Goal: Task Accomplishment & Management: Use online tool/utility

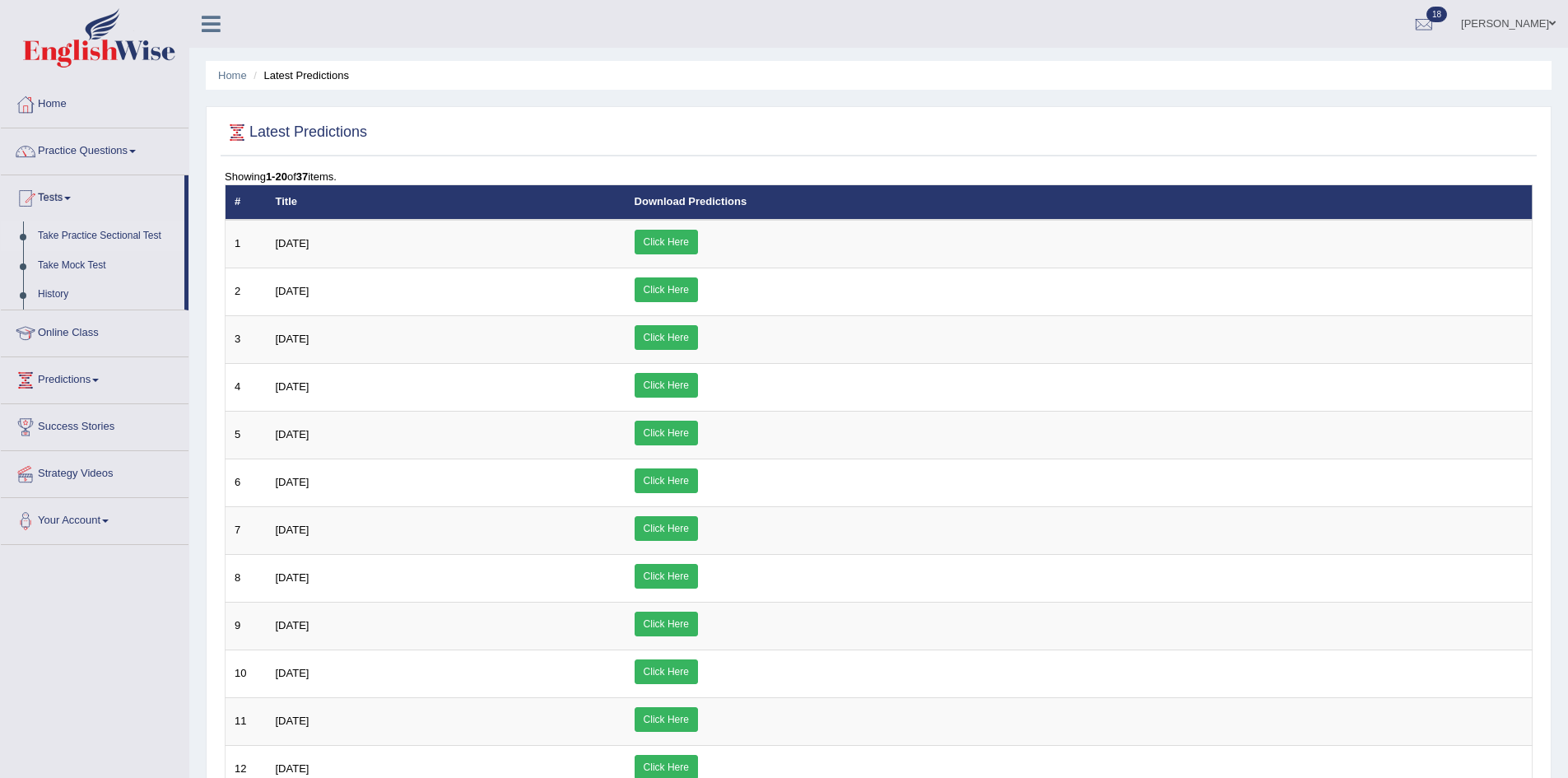
click at [56, 233] on link "Take Practice Sectional Test" at bounding box center [107, 236] width 154 height 29
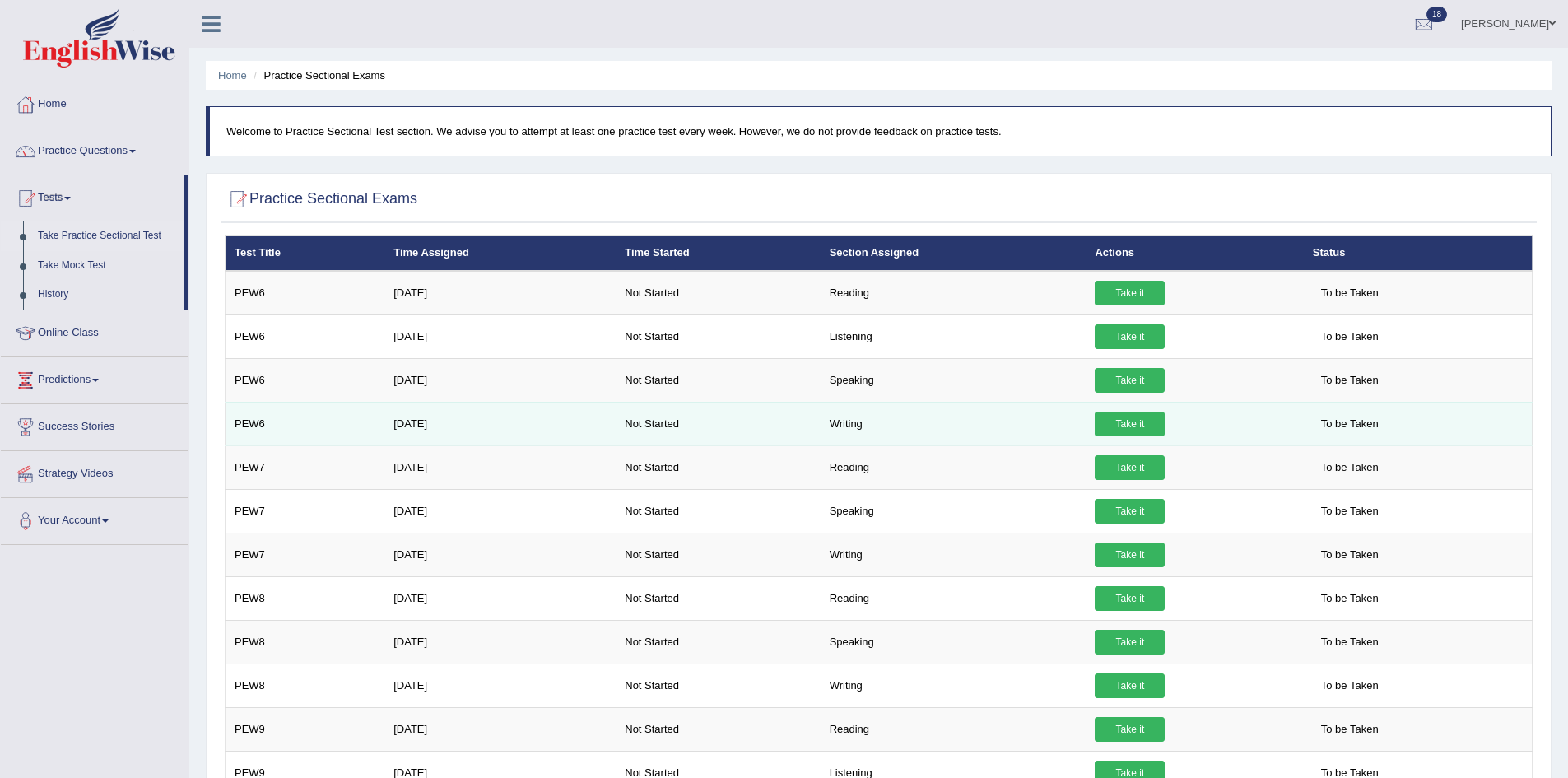
click at [1142, 422] on link "Take it" at bounding box center [1129, 423] width 70 height 25
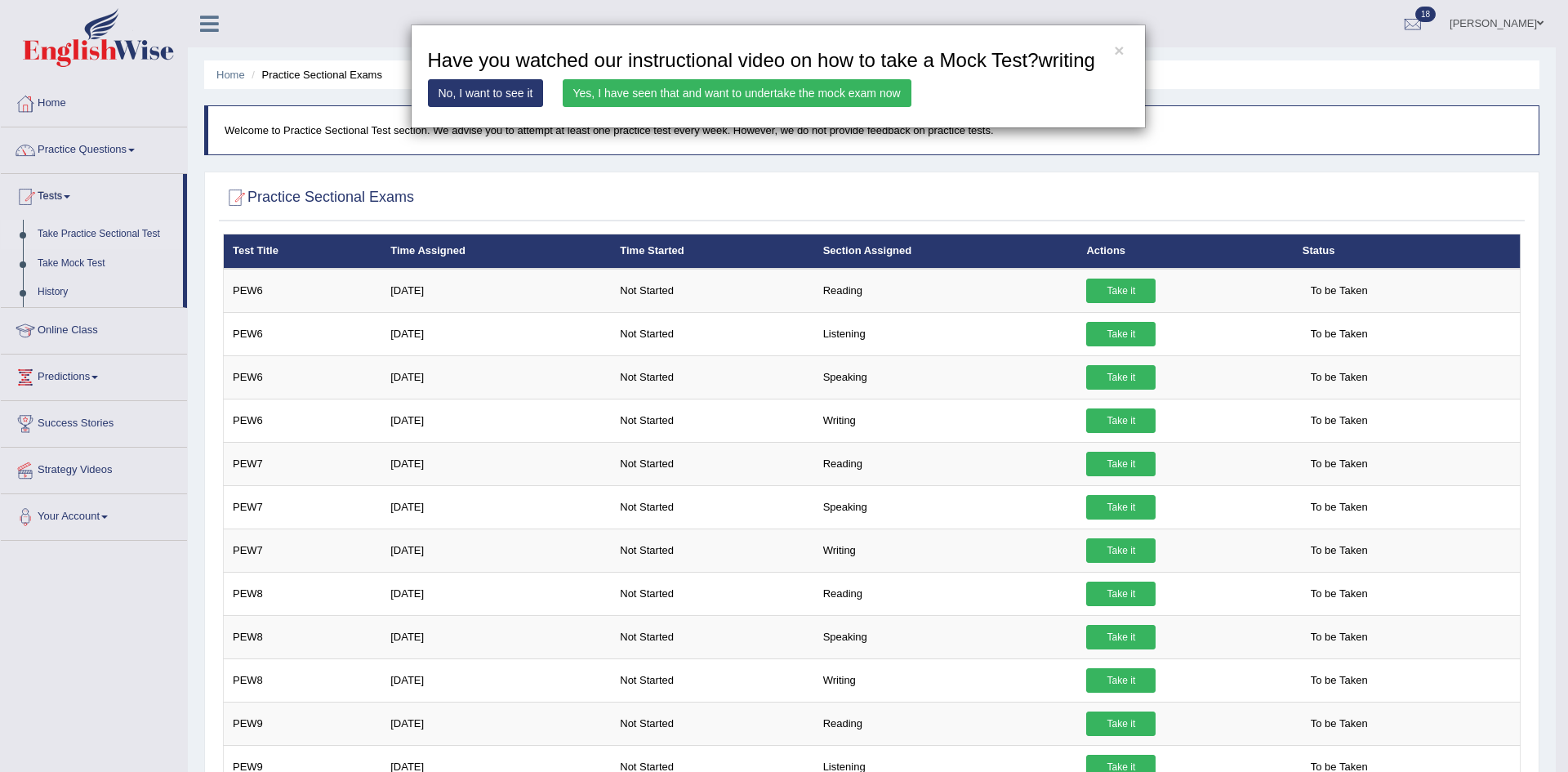
click at [707, 87] on link "Yes, I have seen that and want to undertake the mock exam now" at bounding box center [737, 93] width 348 height 28
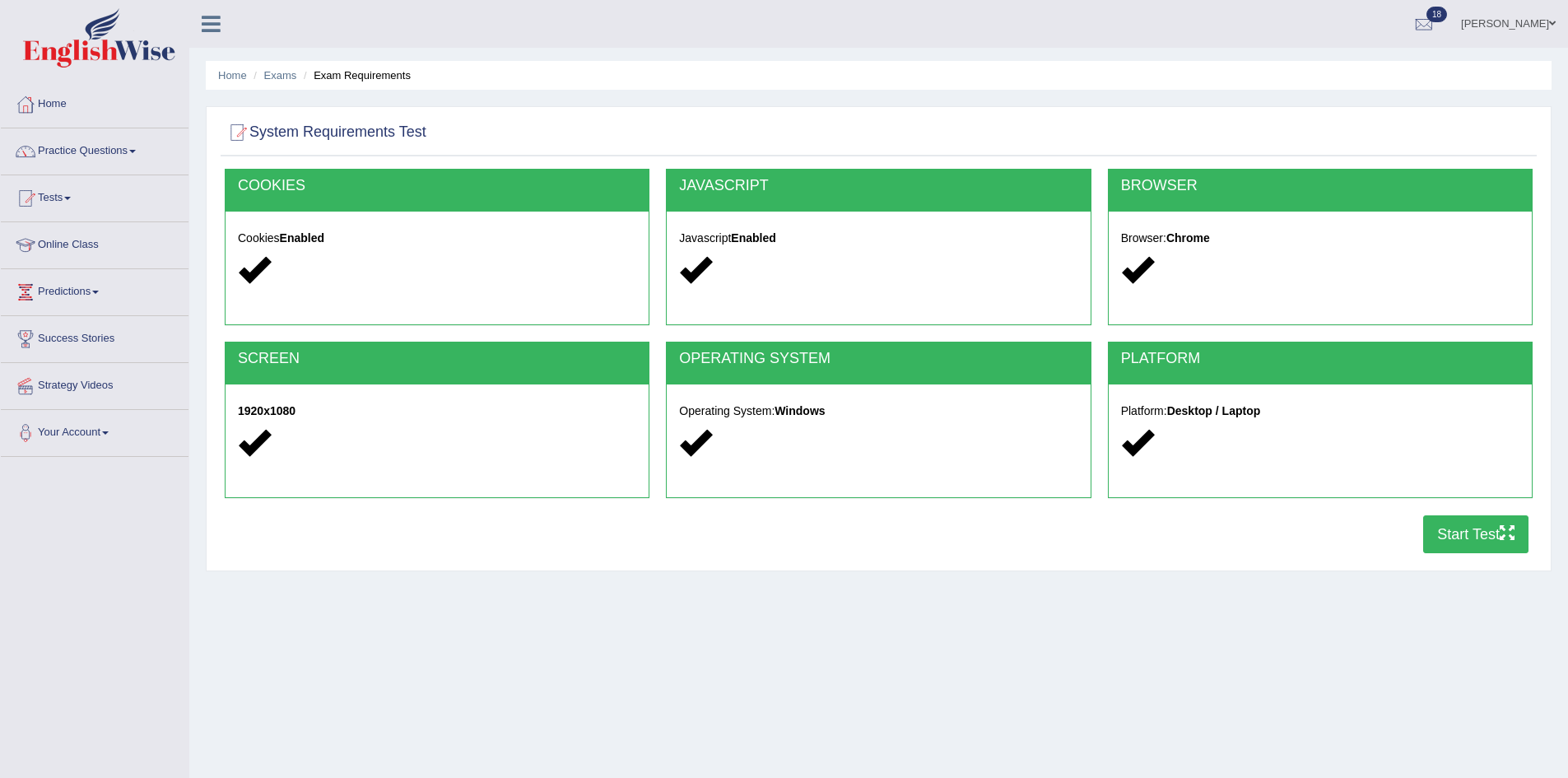
click at [1143, 581] on div "Home Exams Exam Requirements System Requirements Test COOKIES Cookies Enabled J…" at bounding box center [879, 411] width 1378 height 823
click at [1486, 536] on button "Start Test" at bounding box center [1475, 533] width 105 height 38
